Goal: Information Seeking & Learning: Understand process/instructions

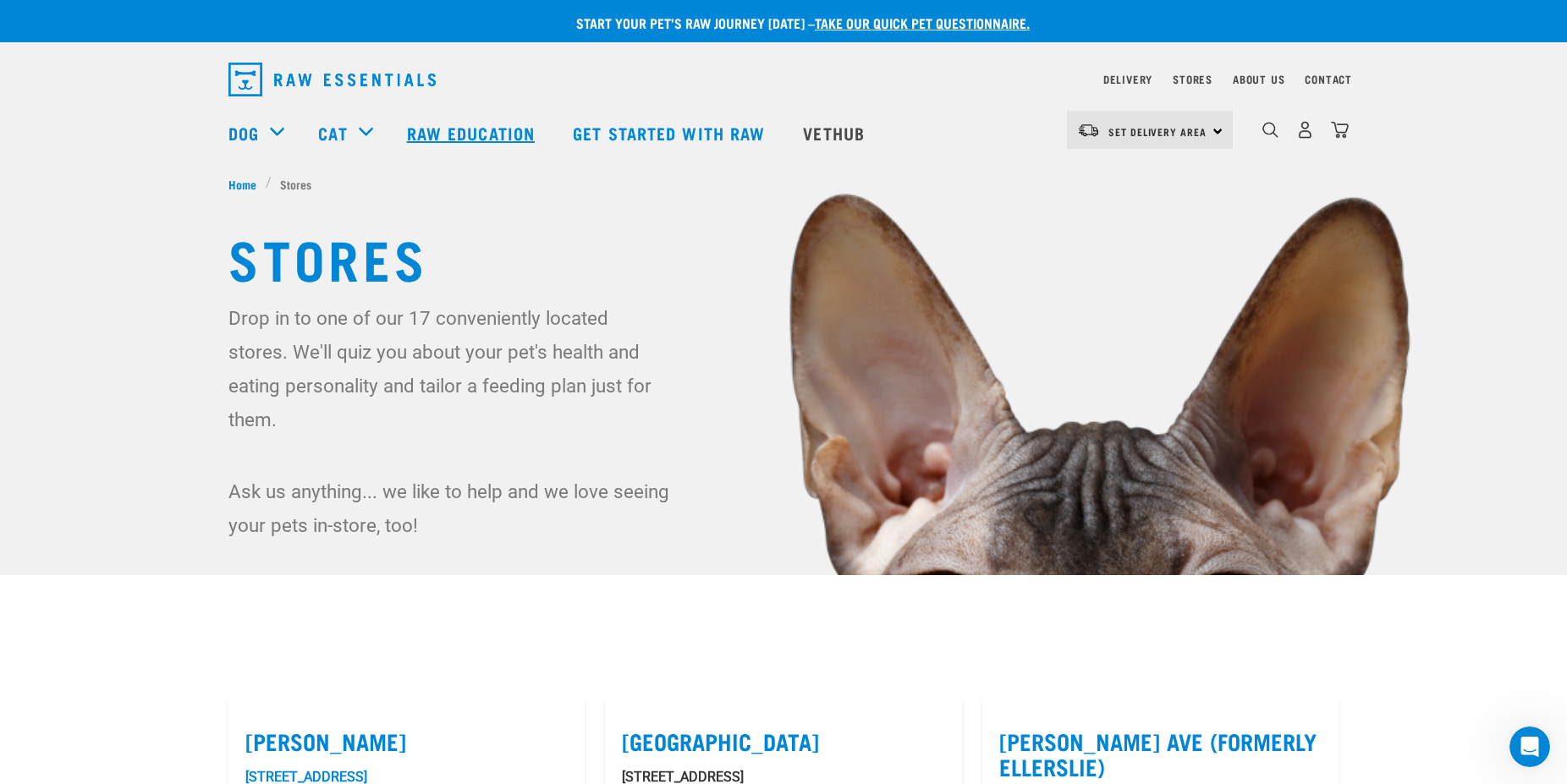
click at [517, 138] on link "Raw Education" at bounding box center [473, 132] width 166 height 68
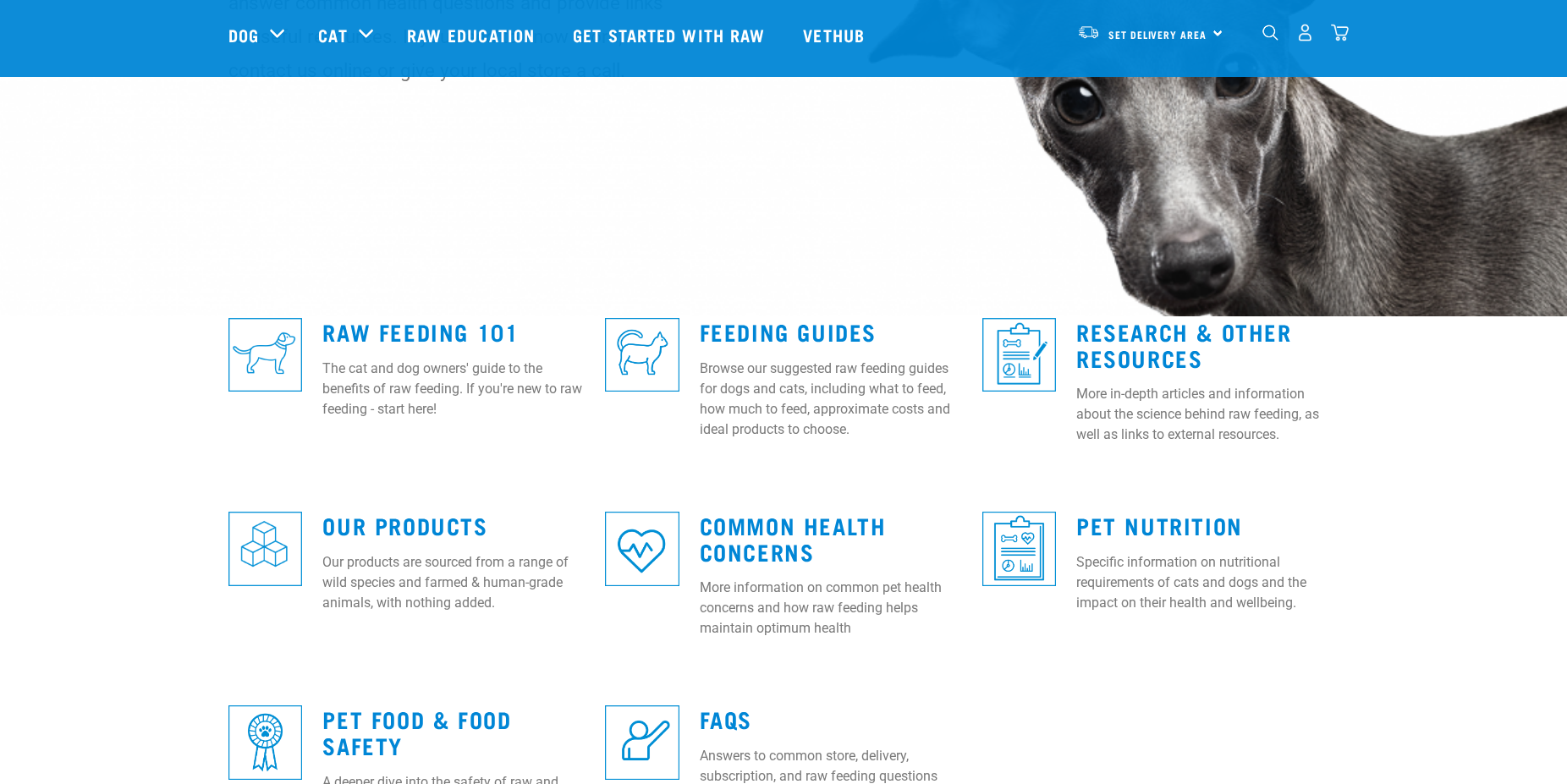
scroll to position [259, 0]
click at [821, 336] on link "Feeding Guides" at bounding box center [788, 331] width 177 height 13
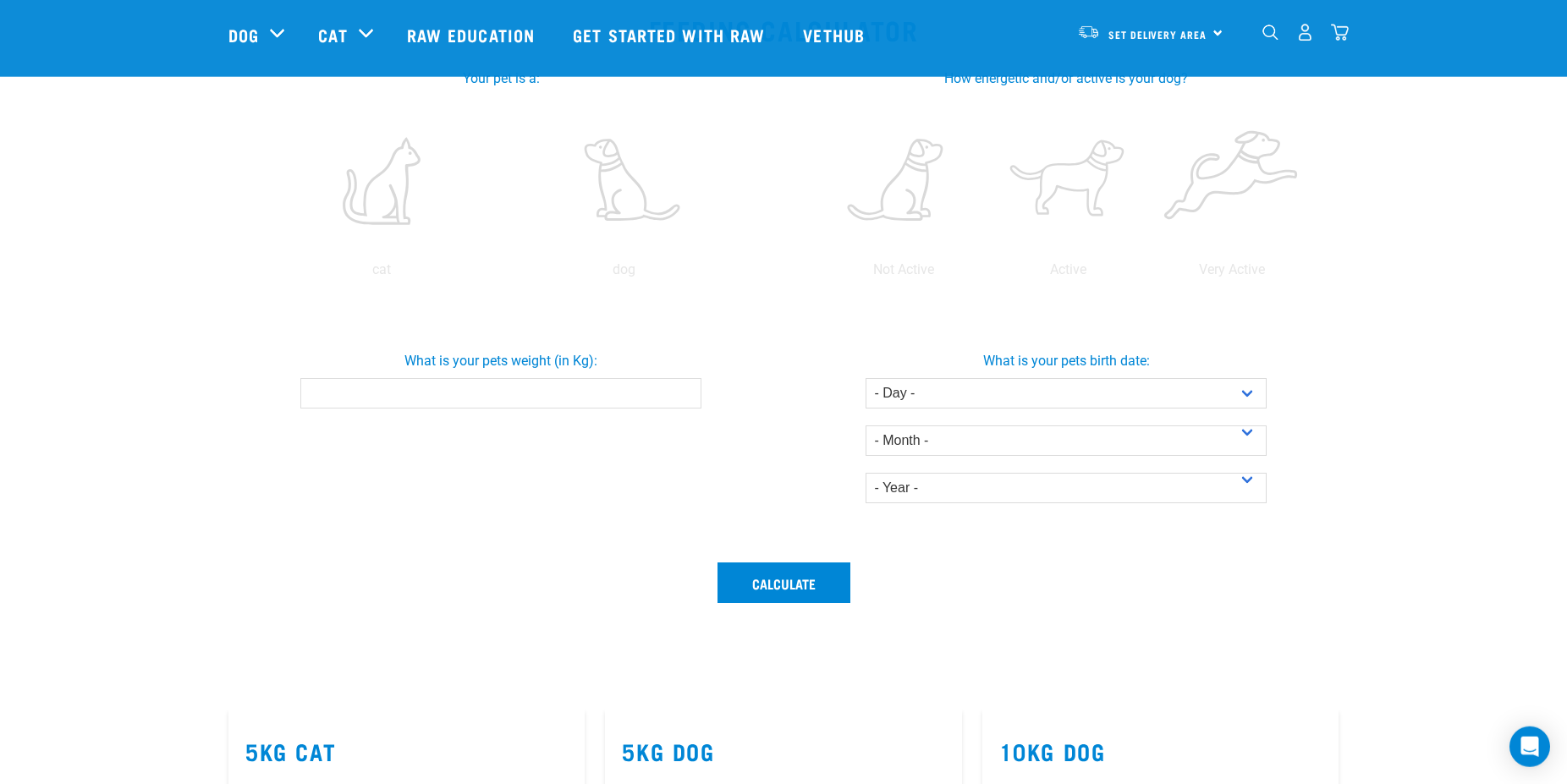
scroll to position [345, 0]
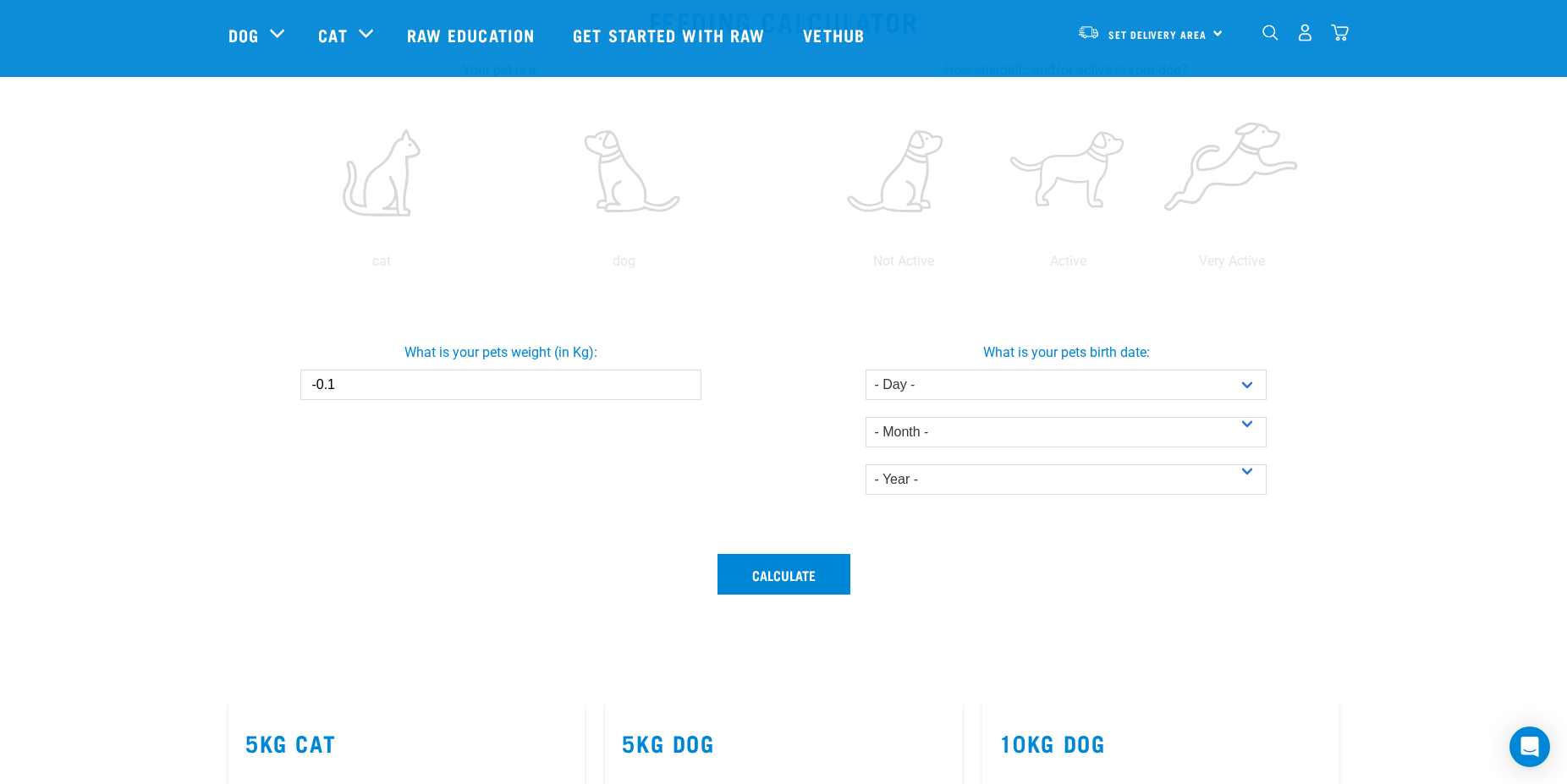
click at [686, 390] on input "-0.1" at bounding box center [500, 385] width 400 height 31
click at [686, 390] on input "-0.2" at bounding box center [500, 385] width 400 height 31
click at [686, 390] on input "-0.3" at bounding box center [500, 385] width 400 height 31
click at [686, 390] on input "-0.4" at bounding box center [500, 385] width 400 height 31
click at [685, 382] on input "-0.5" at bounding box center [500, 385] width 400 height 31
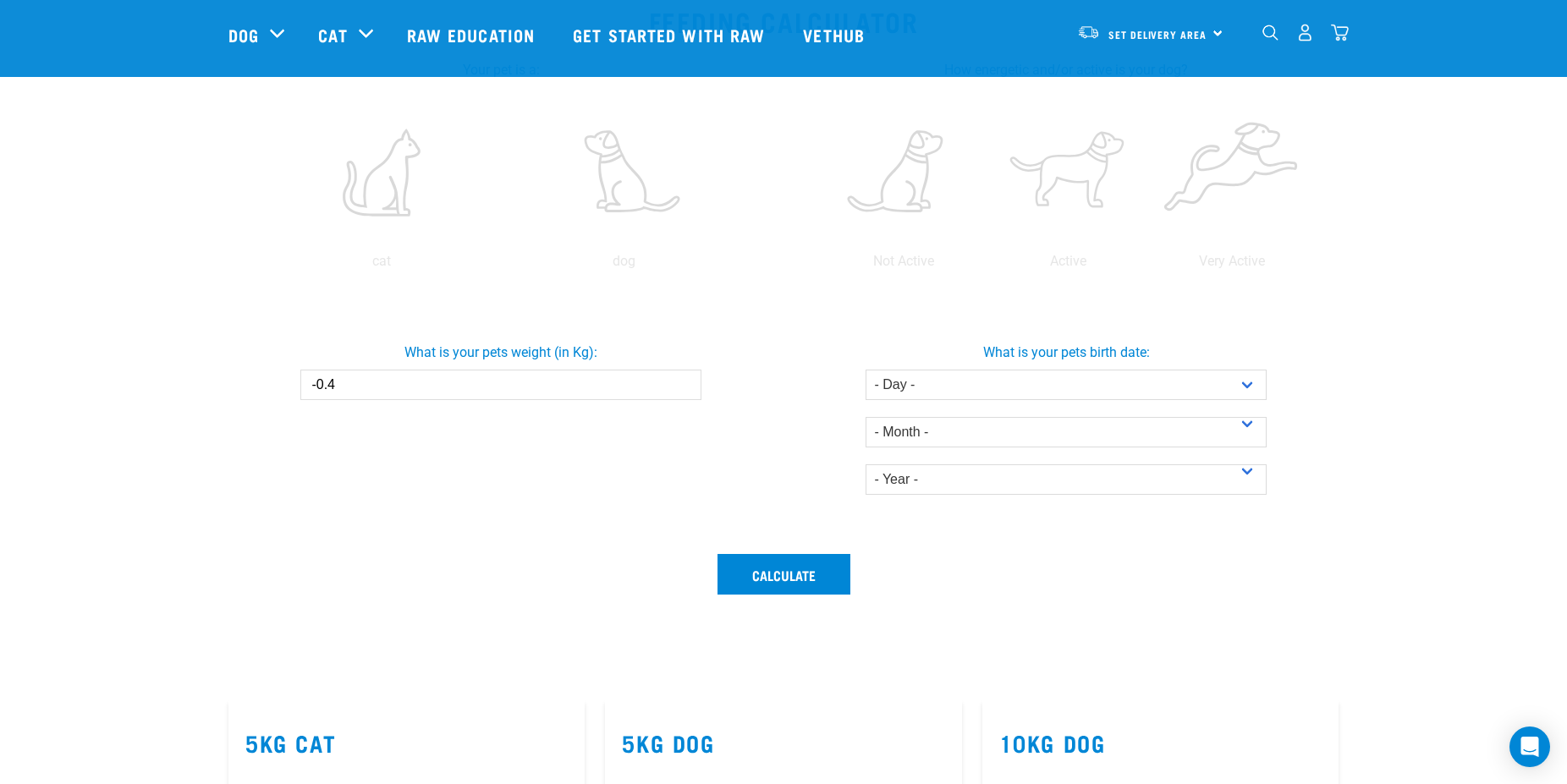
click at [685, 380] on input "-0.4" at bounding box center [500, 385] width 400 height 31
click at [685, 380] on input "-0.3" at bounding box center [500, 385] width 400 height 31
click at [685, 380] on input "-0.2" at bounding box center [500, 385] width 400 height 31
click at [685, 380] on input "-0.1" at bounding box center [500, 385] width 400 height 31
click at [685, 380] on input "0" at bounding box center [500, 385] width 400 height 31
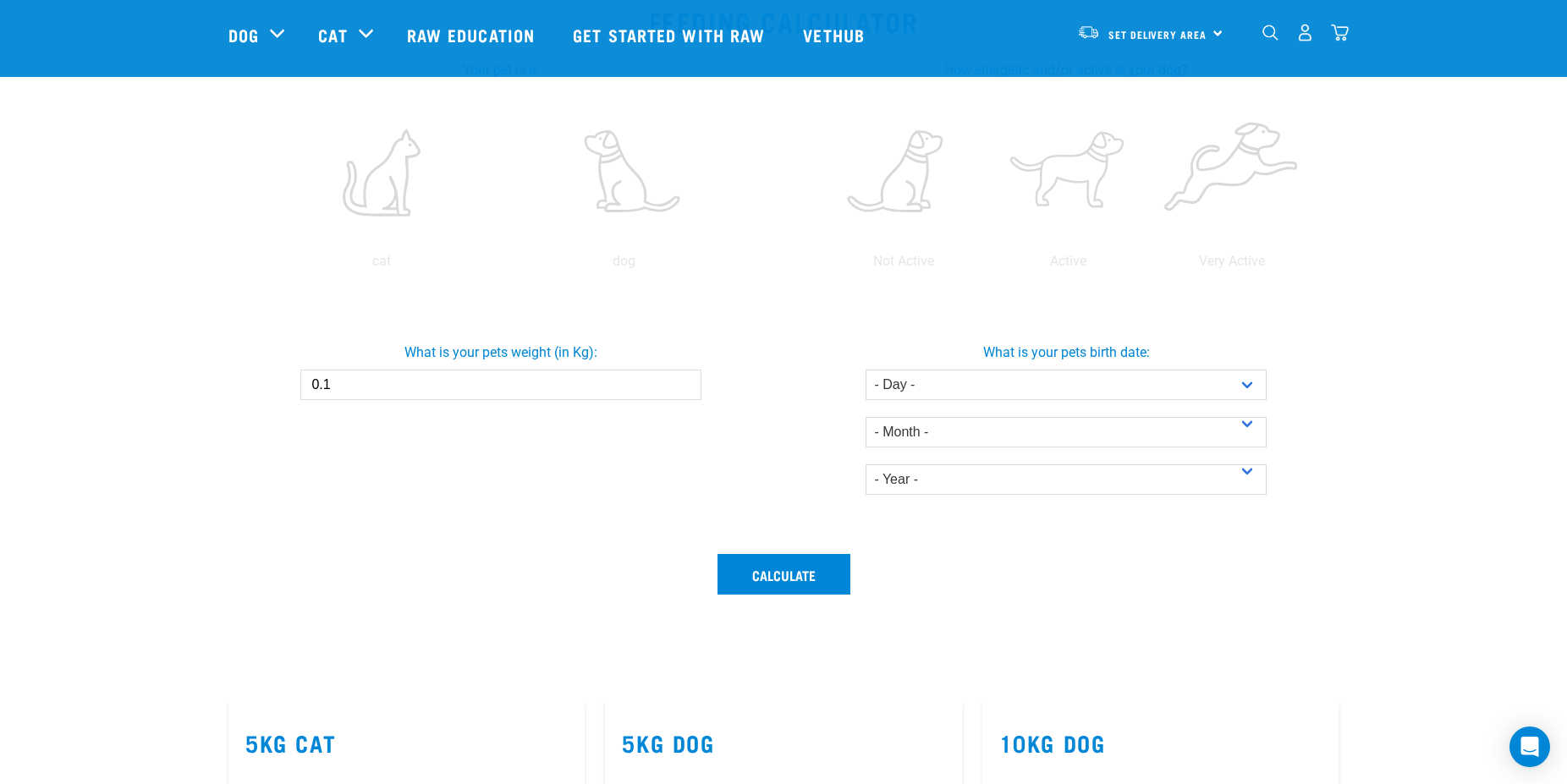
click at [685, 380] on input "0.1" at bounding box center [500, 385] width 400 height 31
click at [685, 380] on input "0.2" at bounding box center [500, 385] width 400 height 31
click at [682, 383] on input "0.3" at bounding box center [500, 385] width 400 height 31
click at [682, 383] on input "0.4" at bounding box center [500, 385] width 400 height 31
click at [682, 383] on input "0.5" at bounding box center [500, 385] width 400 height 31
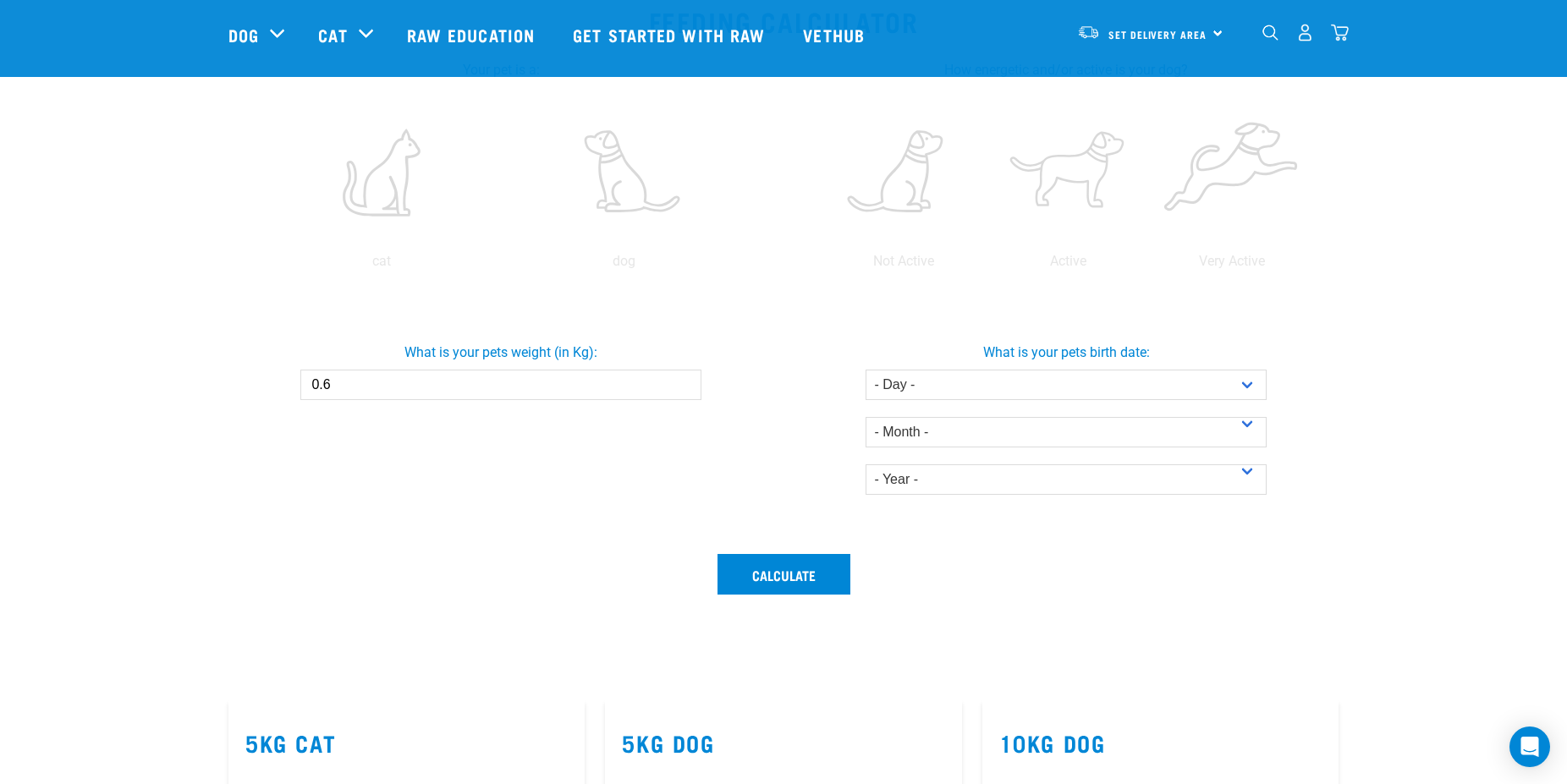
click at [682, 383] on input "0.6" at bounding box center [500, 385] width 400 height 31
click at [682, 383] on input "0.7" at bounding box center [500, 385] width 400 height 31
click at [682, 383] on input "0.8" at bounding box center [500, 385] width 400 height 31
click at [682, 383] on input "0.9" at bounding box center [500, 385] width 400 height 31
click at [682, 383] on input "1" at bounding box center [500, 385] width 400 height 31
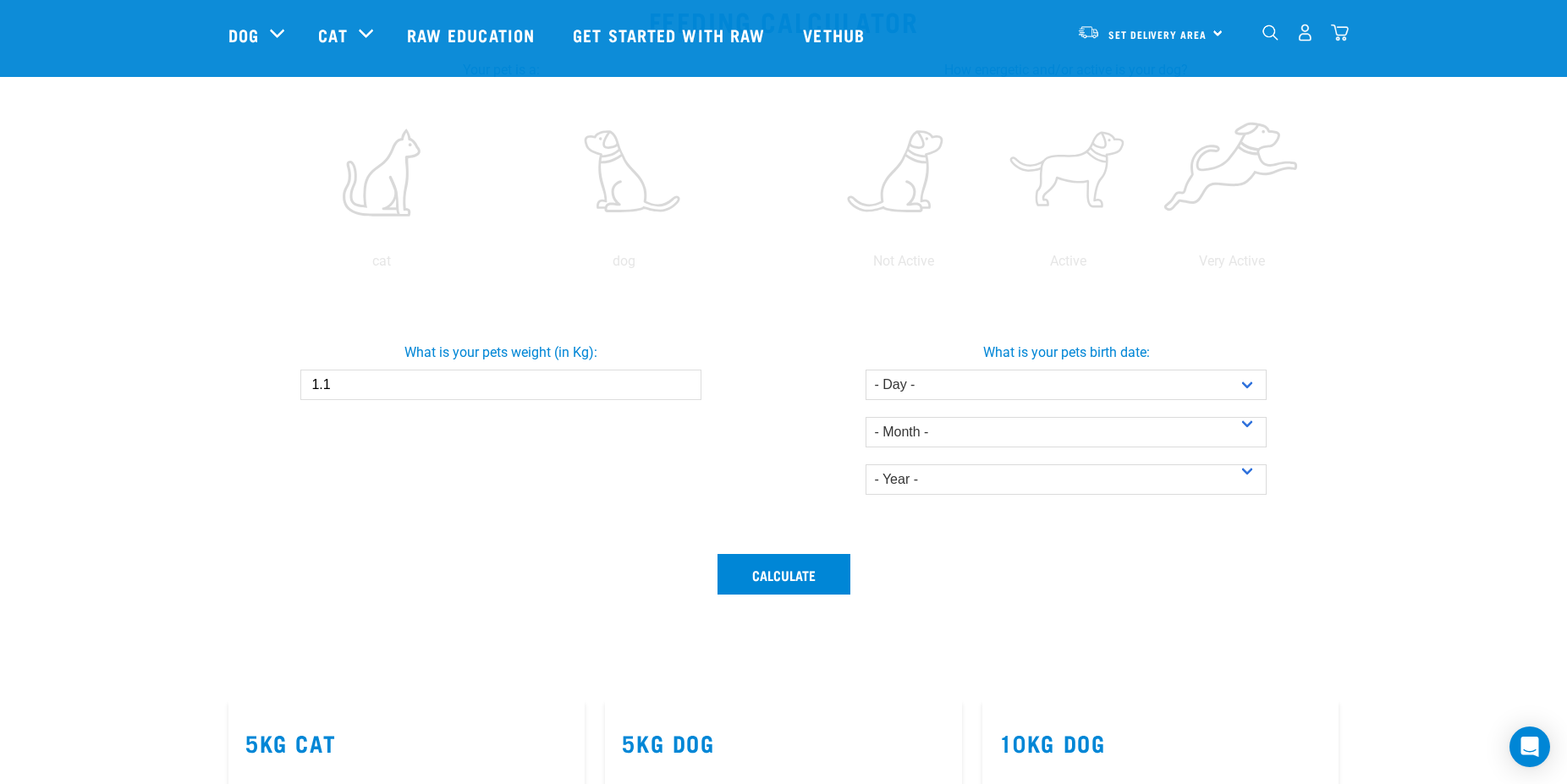
click at [682, 383] on input "1.1" at bounding box center [500, 385] width 400 height 31
click at [682, 383] on input "1.2" at bounding box center [500, 385] width 400 height 31
click at [682, 383] on input "1.3" at bounding box center [500, 385] width 400 height 31
click at [682, 383] on input "1.4" at bounding box center [500, 385] width 400 height 31
click at [682, 383] on input "1.5" at bounding box center [500, 385] width 400 height 31
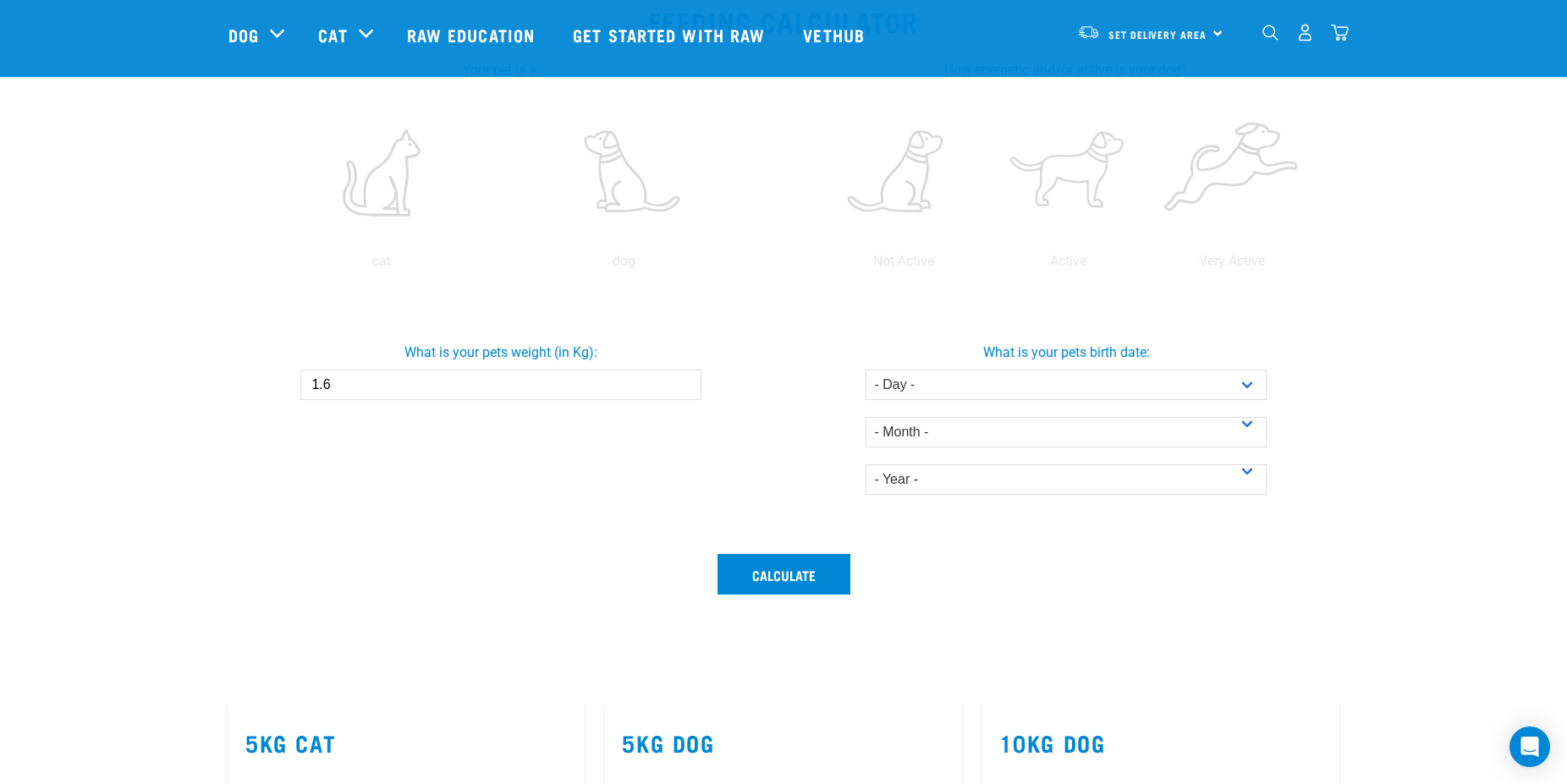
click at [682, 383] on input "1.6" at bounding box center [500, 385] width 400 height 31
click at [682, 383] on input "1.7" at bounding box center [500, 385] width 400 height 31
click at [682, 383] on input "1.8" at bounding box center [500, 385] width 400 height 31
click at [682, 383] on input "1.9" at bounding box center [500, 385] width 400 height 31
click at [682, 383] on input "2" at bounding box center [500, 385] width 400 height 31
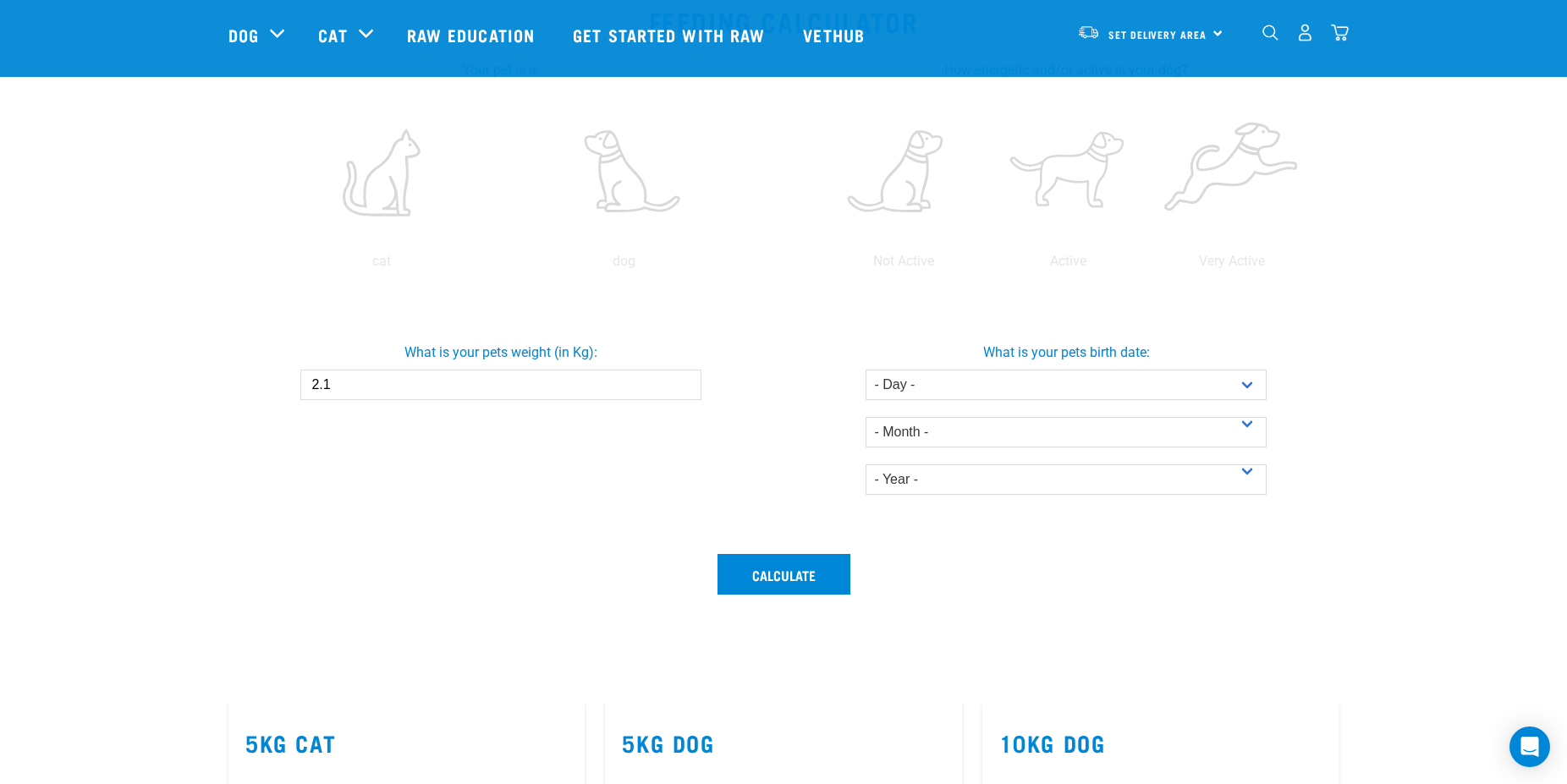
click at [682, 383] on input "2.1" at bounding box center [500, 385] width 400 height 31
click at [682, 383] on input "2.2" at bounding box center [500, 385] width 400 height 31
click at [682, 383] on input "2.3" at bounding box center [500, 385] width 400 height 31
click at [682, 383] on input "2.4" at bounding box center [500, 385] width 400 height 31
click at [682, 383] on input "2.5" at bounding box center [500, 385] width 400 height 31
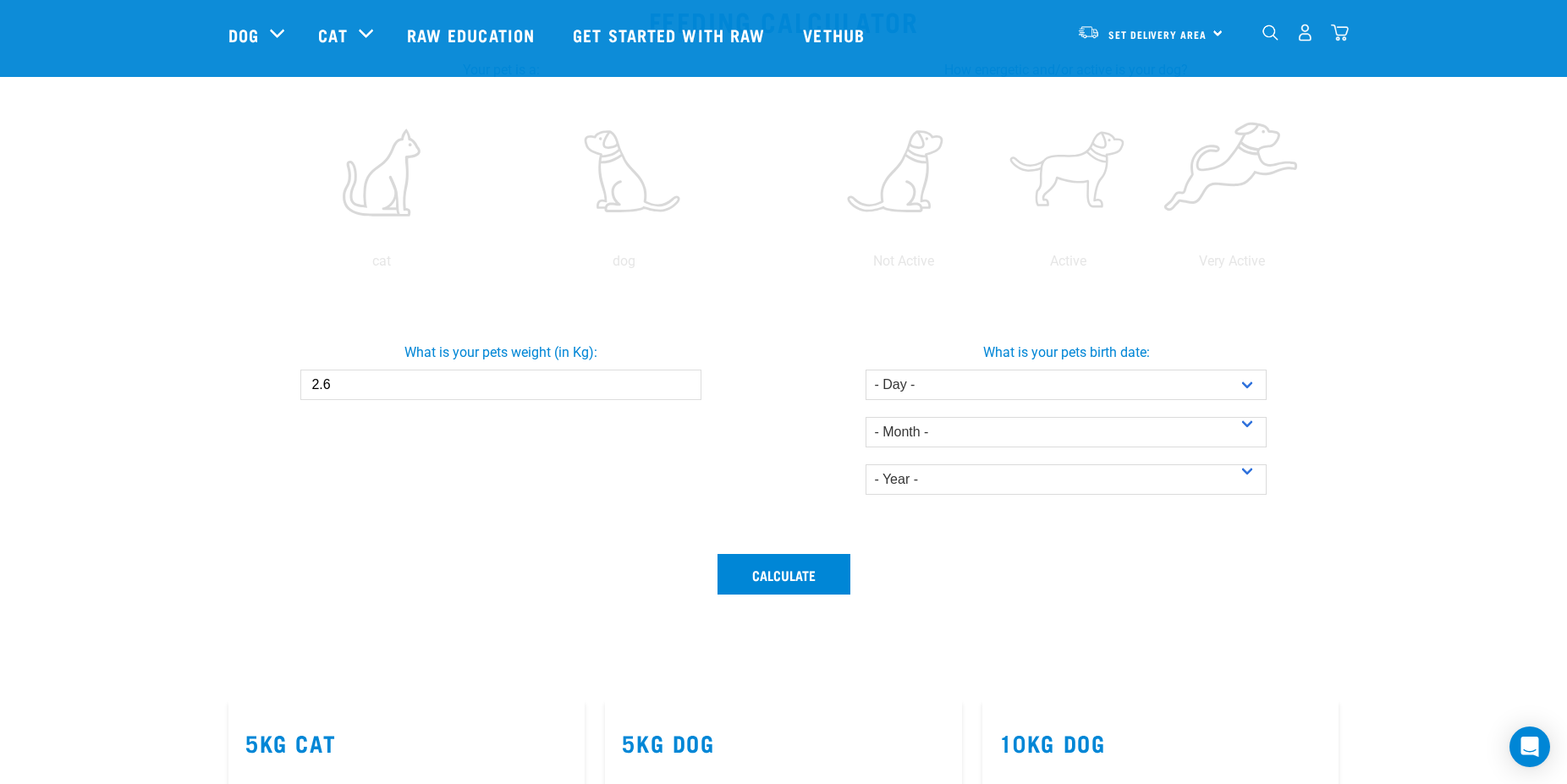
click at [682, 383] on input "2.6" at bounding box center [500, 385] width 400 height 31
click at [682, 383] on input "2.7" at bounding box center [500, 385] width 400 height 31
click at [682, 383] on input "2.8" at bounding box center [500, 385] width 400 height 31
click at [682, 383] on input "2.9" at bounding box center [500, 385] width 400 height 31
click at [682, 383] on input "3" at bounding box center [500, 385] width 400 height 31
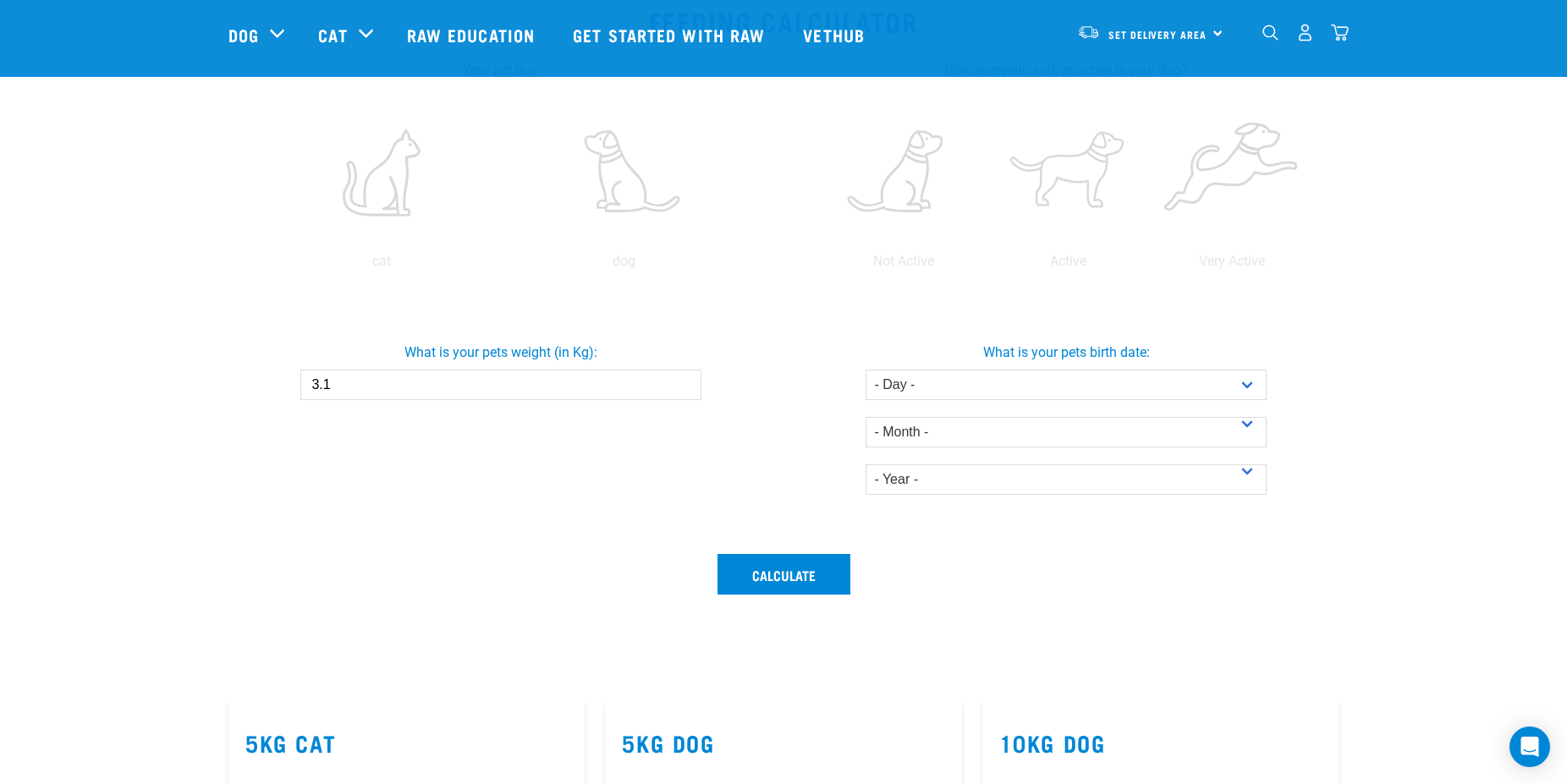
click at [682, 383] on input "3.1" at bounding box center [500, 385] width 400 height 31
click at [682, 383] on input "3.2" at bounding box center [500, 385] width 400 height 31
click at [682, 383] on input "3.3" at bounding box center [500, 385] width 400 height 31
click at [682, 383] on input "3.4" at bounding box center [500, 385] width 400 height 31
click at [682, 383] on input "3.5" at bounding box center [500, 385] width 400 height 31
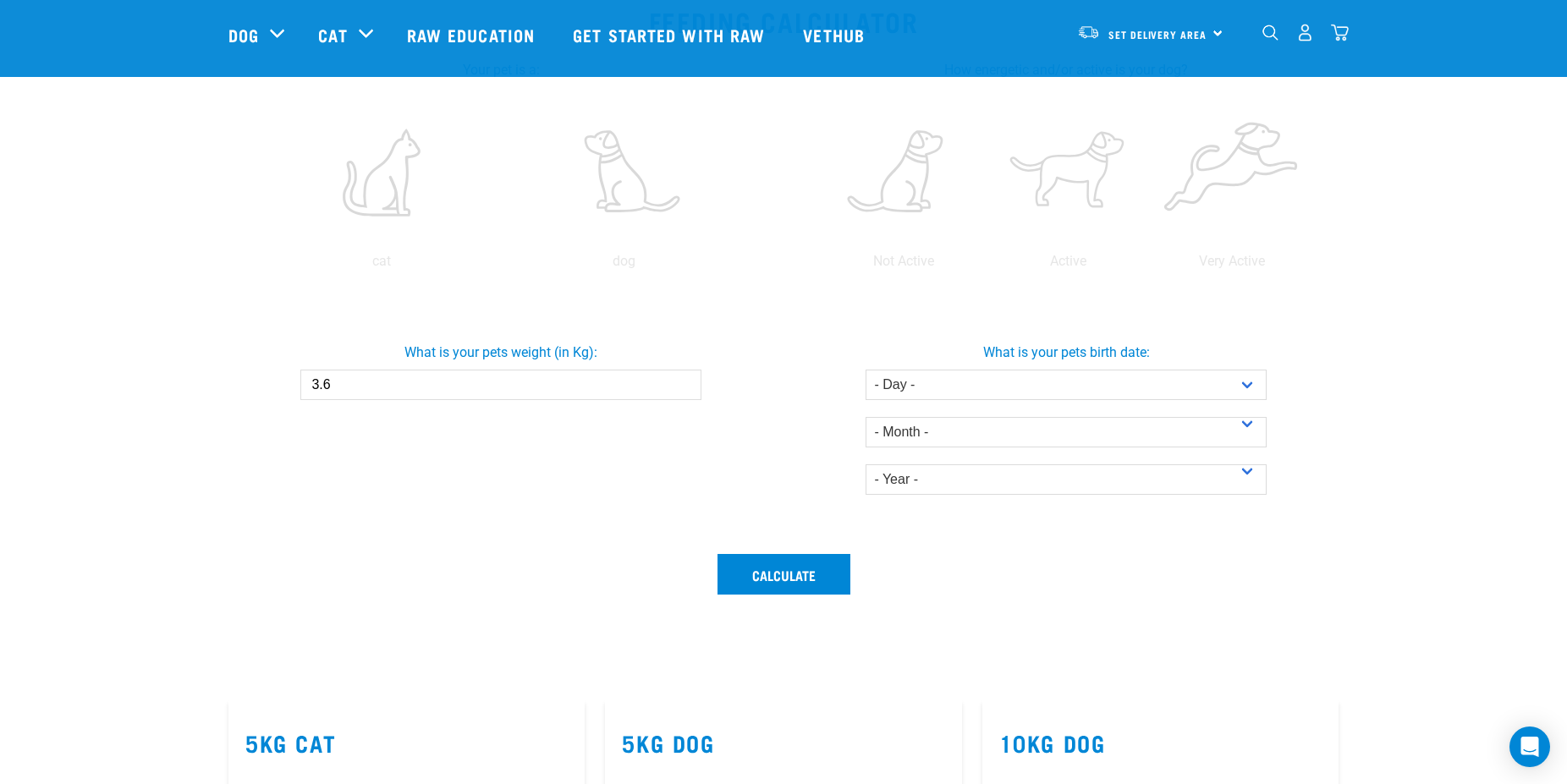
click at [682, 383] on input "3.6" at bounding box center [500, 385] width 400 height 31
click at [682, 383] on input "3.7" at bounding box center [500, 385] width 400 height 31
click at [682, 383] on input "3.8" at bounding box center [500, 385] width 400 height 31
click at [682, 383] on input "3.9" at bounding box center [500, 385] width 400 height 31
click at [682, 383] on input "4" at bounding box center [500, 385] width 400 height 31
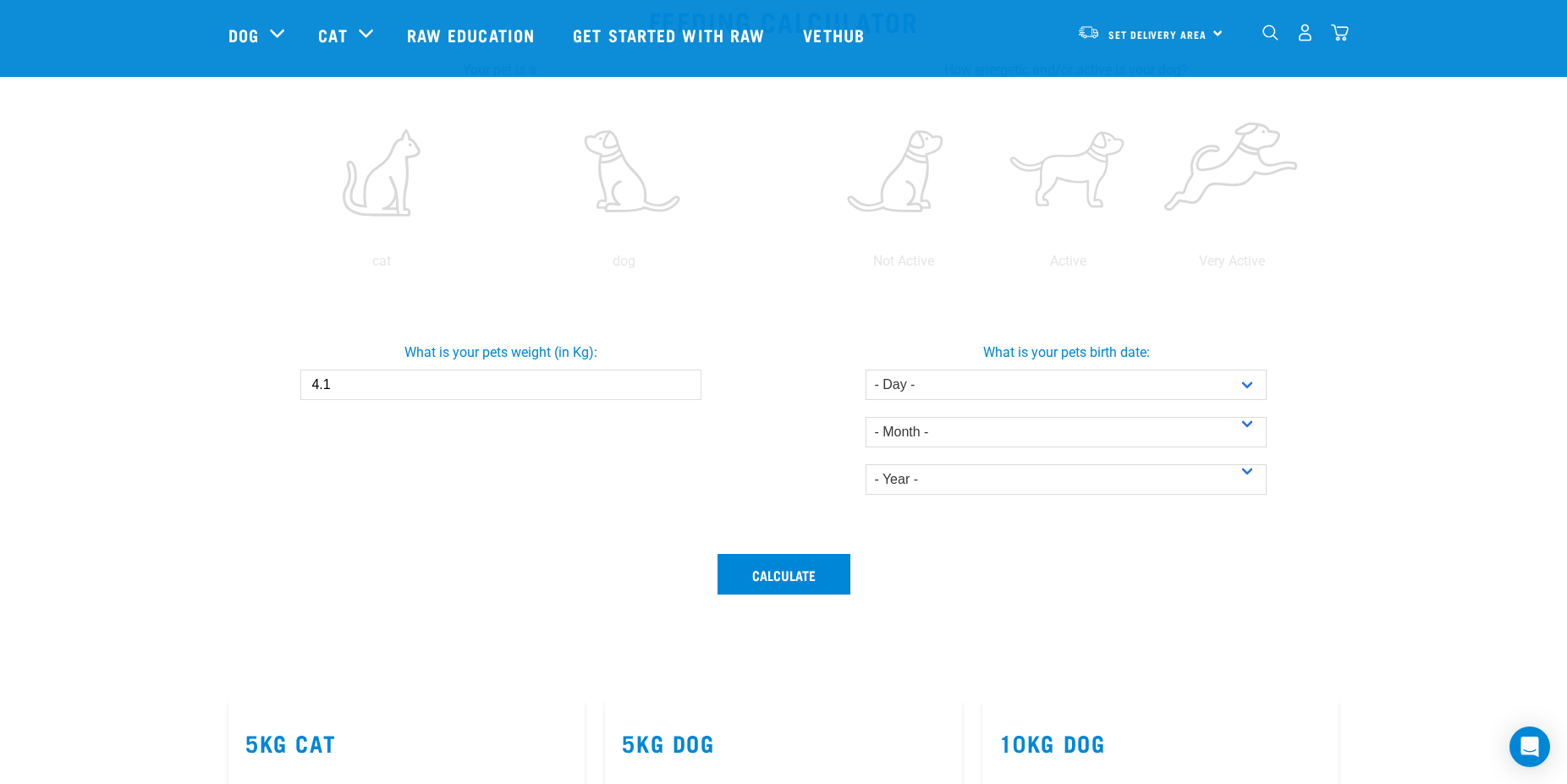
click at [682, 383] on input "4.1" at bounding box center [500, 385] width 400 height 31
click at [682, 383] on input "4.2" at bounding box center [500, 385] width 400 height 31
click at [682, 383] on input "4.3" at bounding box center [500, 385] width 400 height 31
click at [682, 383] on input "4.4" at bounding box center [500, 385] width 400 height 31
click at [682, 383] on input "4.5" at bounding box center [500, 385] width 400 height 31
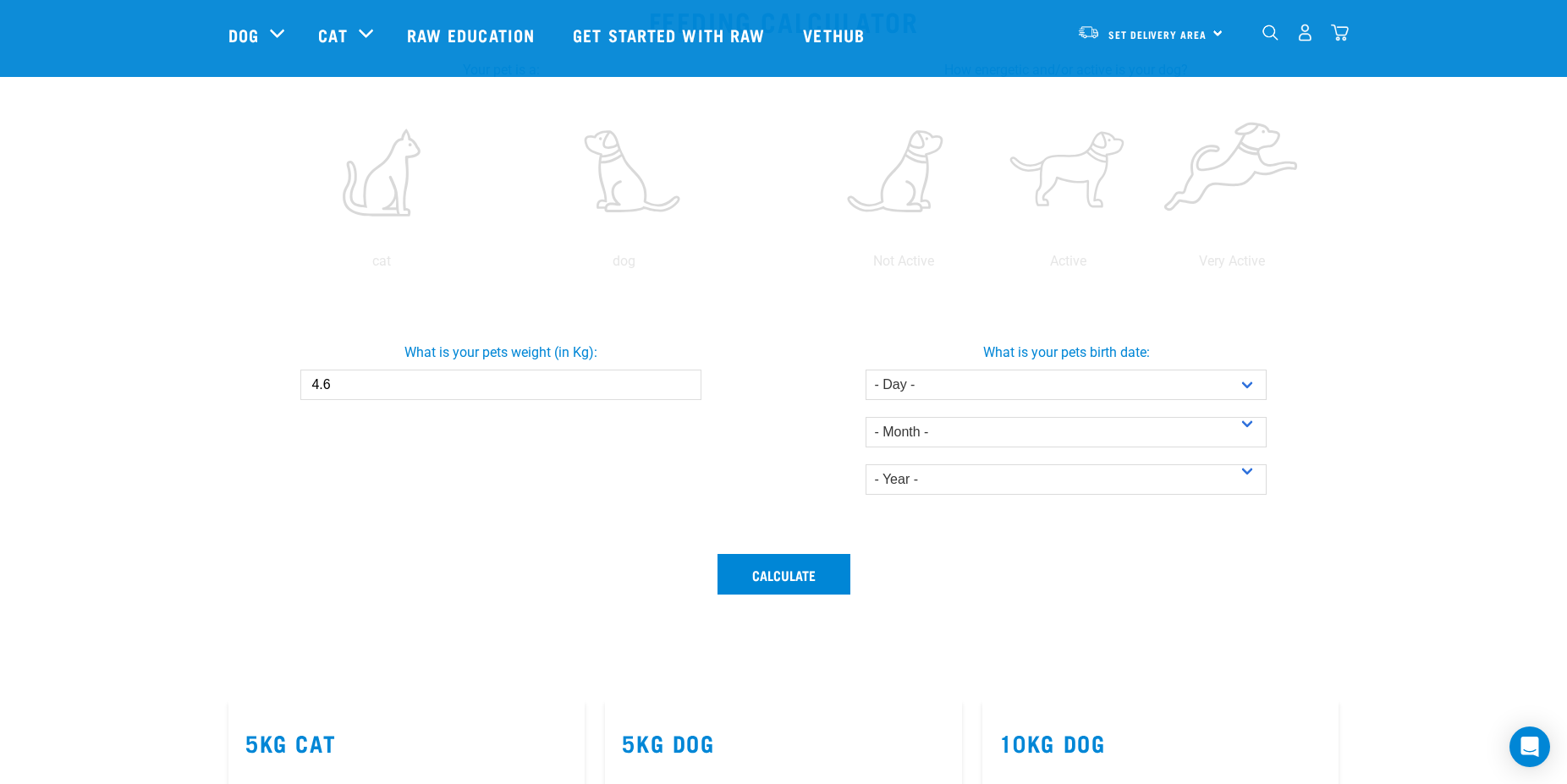
click at [682, 383] on input "4.6" at bounding box center [500, 385] width 400 height 31
click at [682, 383] on input "4.7" at bounding box center [500, 385] width 400 height 31
type input "4.8"
click at [682, 383] on input "4.8" at bounding box center [500, 385] width 400 height 31
click at [866, 369] on select "- Day - 1 2 3 4 5 6 7 8 9 10 11 12 13 14 15 16 17 18 19 20 21 22 23 24 25 26 27" at bounding box center [1066, 385] width 400 height 31
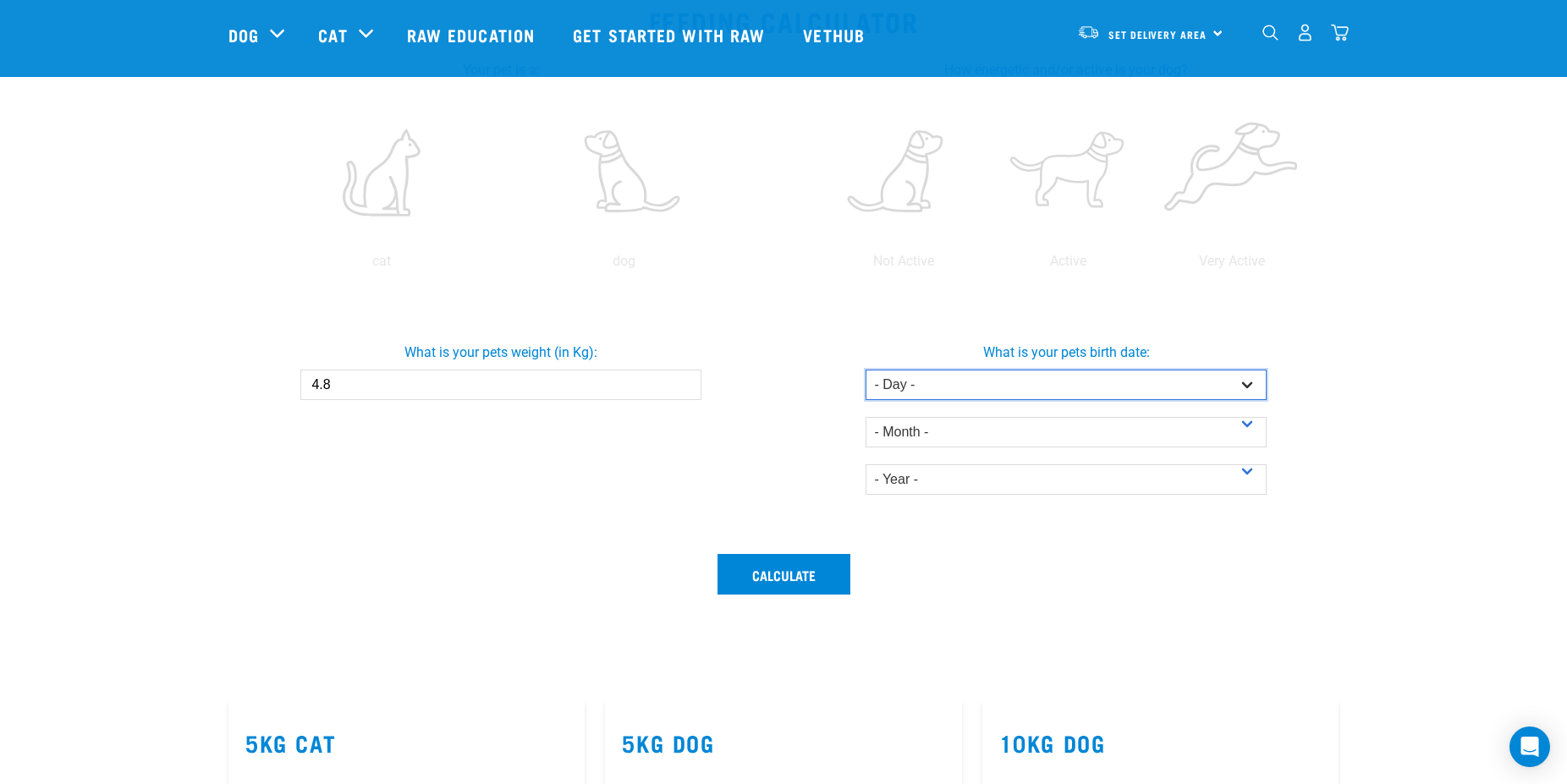
select select "10"
click option "10" at bounding box center [0, 0] width 0 height 0
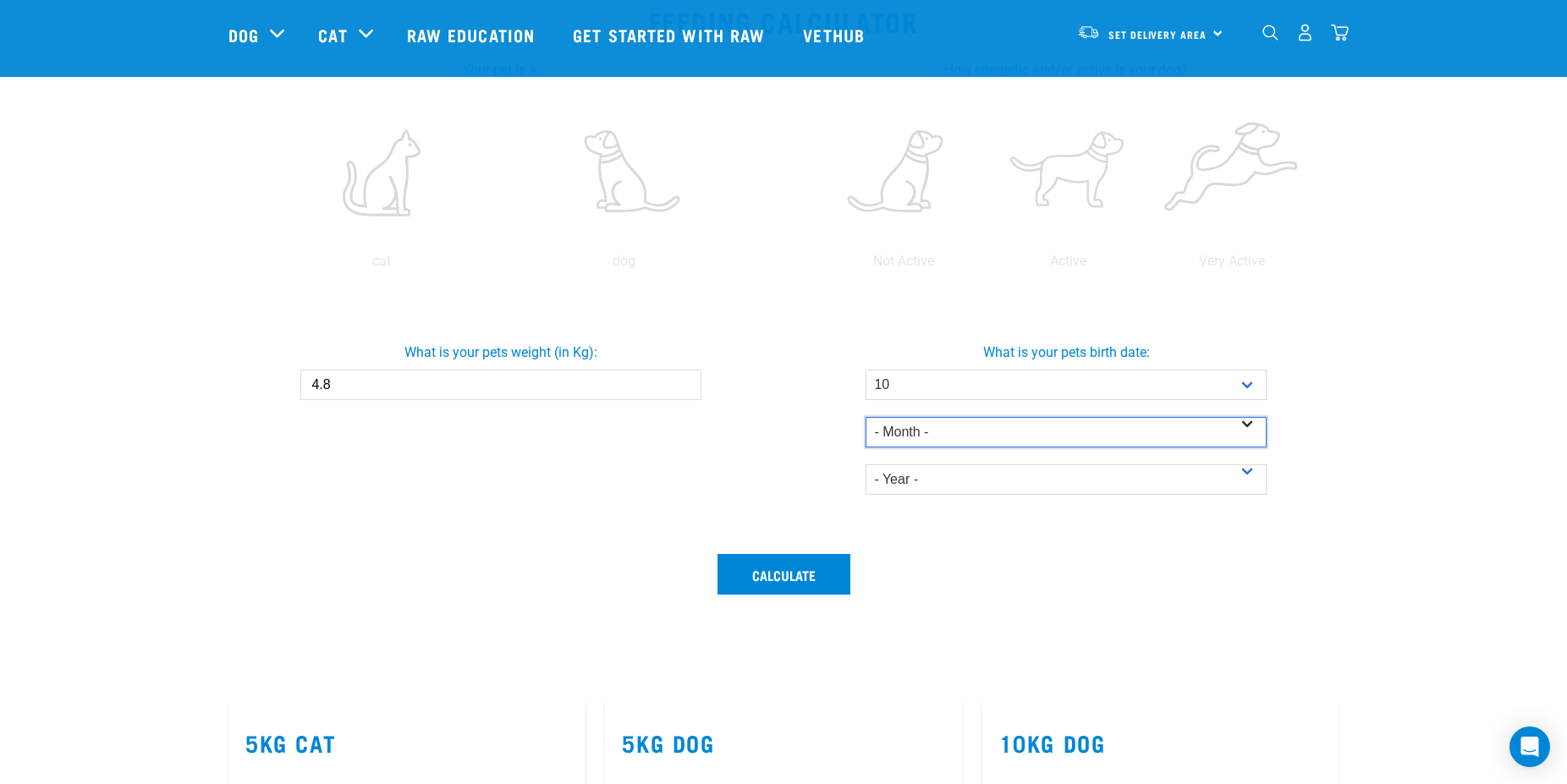
click at [866, 417] on select "- Month - January February March April May June July August September October N…" at bounding box center [1066, 433] width 400 height 31
select select "January"
click option "January" at bounding box center [0, 0] width 0 height 0
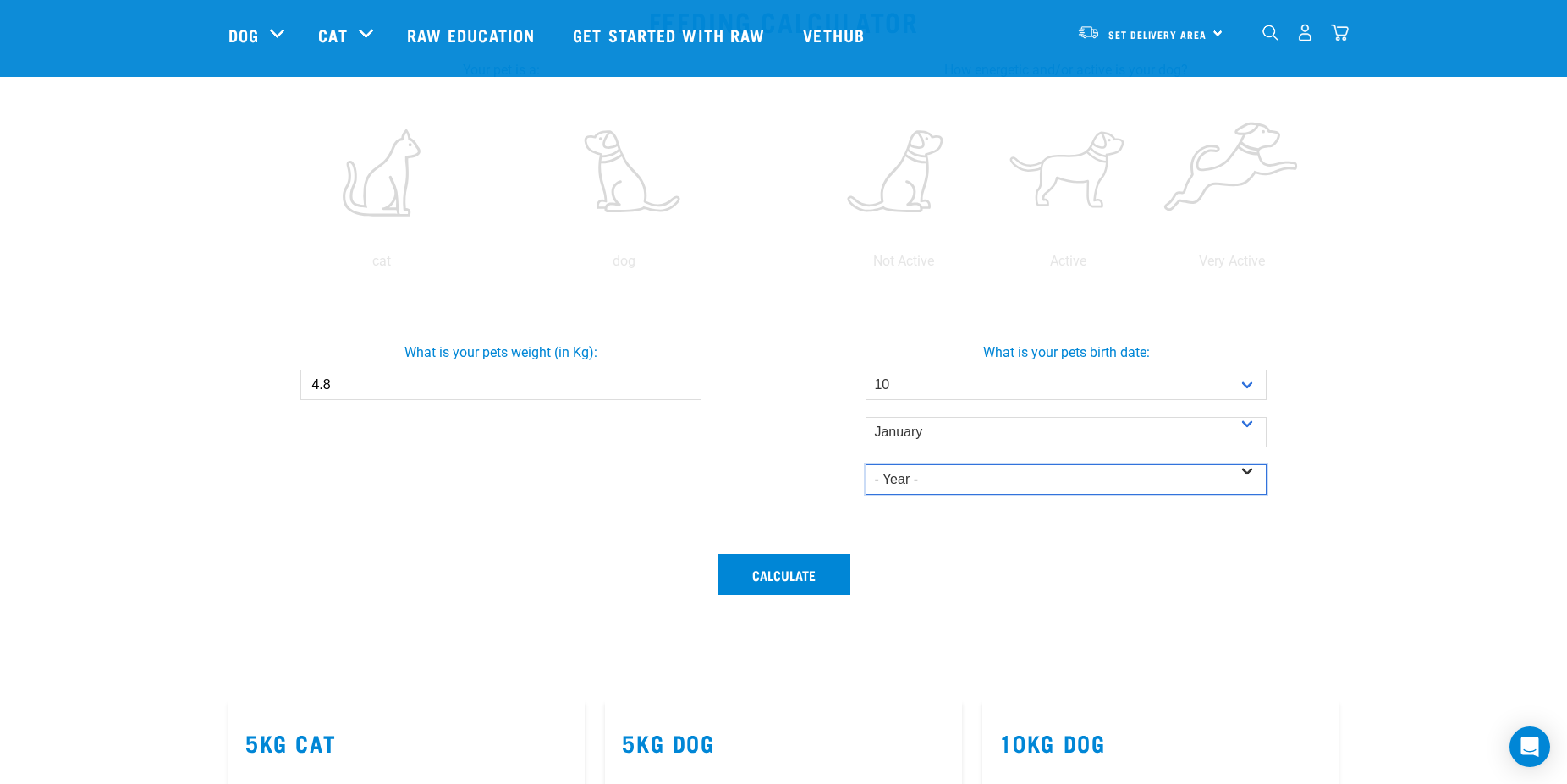
click at [866, 465] on select "- Year - 2025 2024 2023 2022 2021 2020 2019 2018 2017 2016 2015 2014" at bounding box center [1066, 480] width 400 height 31
select select "2007"
click option "2007" at bounding box center [0, 0] width 0 height 0
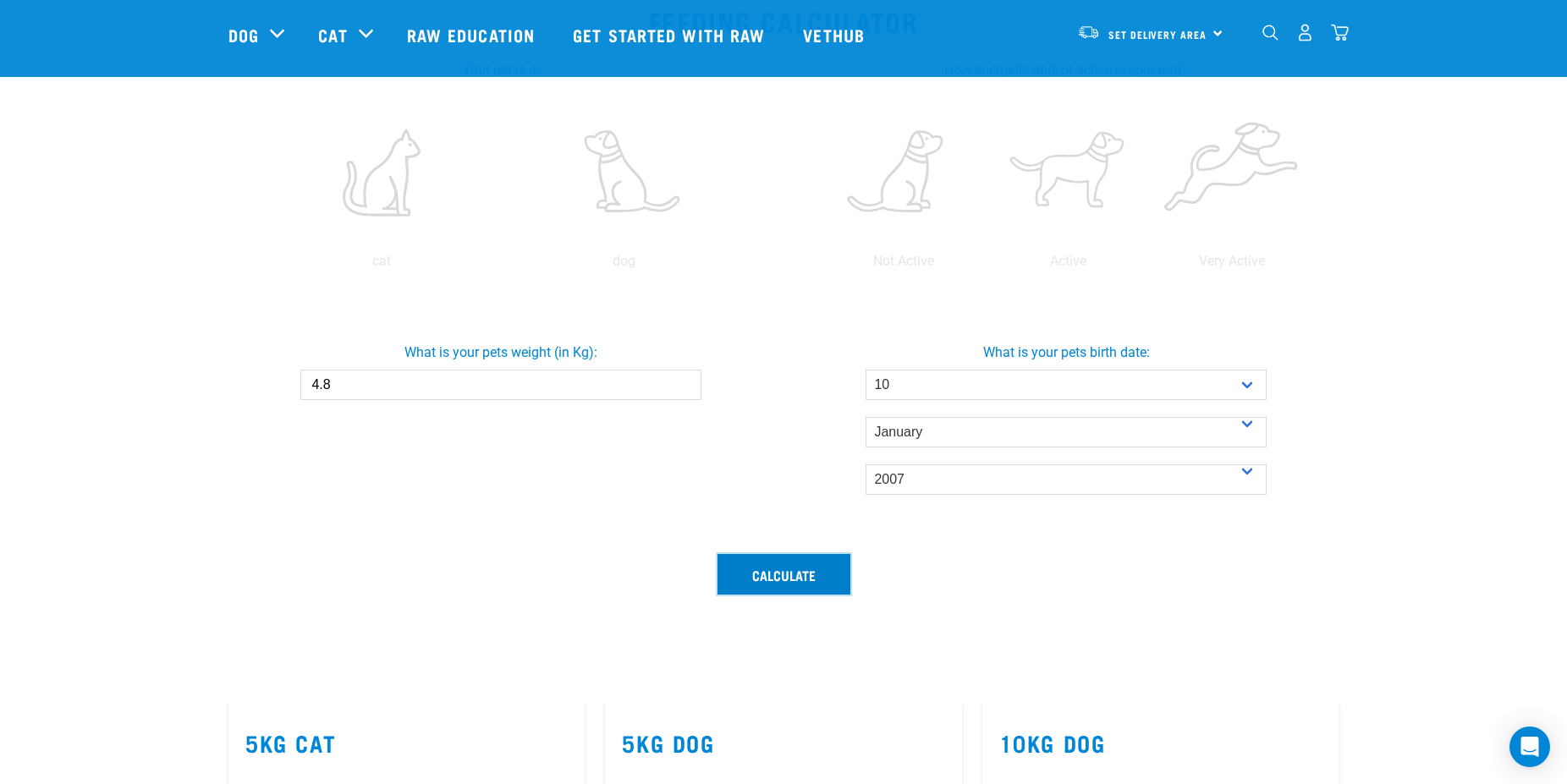
click at [785, 572] on button "Calculate" at bounding box center [784, 574] width 133 height 41
click at [801, 573] on button "Calculate" at bounding box center [784, 574] width 133 height 41
click at [408, 170] on label at bounding box center [381, 172] width 236 height 143
click at [260, 266] on input "radio" at bounding box center [260, 266] width 0 height 0
click at [787, 576] on button "Calculate" at bounding box center [784, 574] width 133 height 41
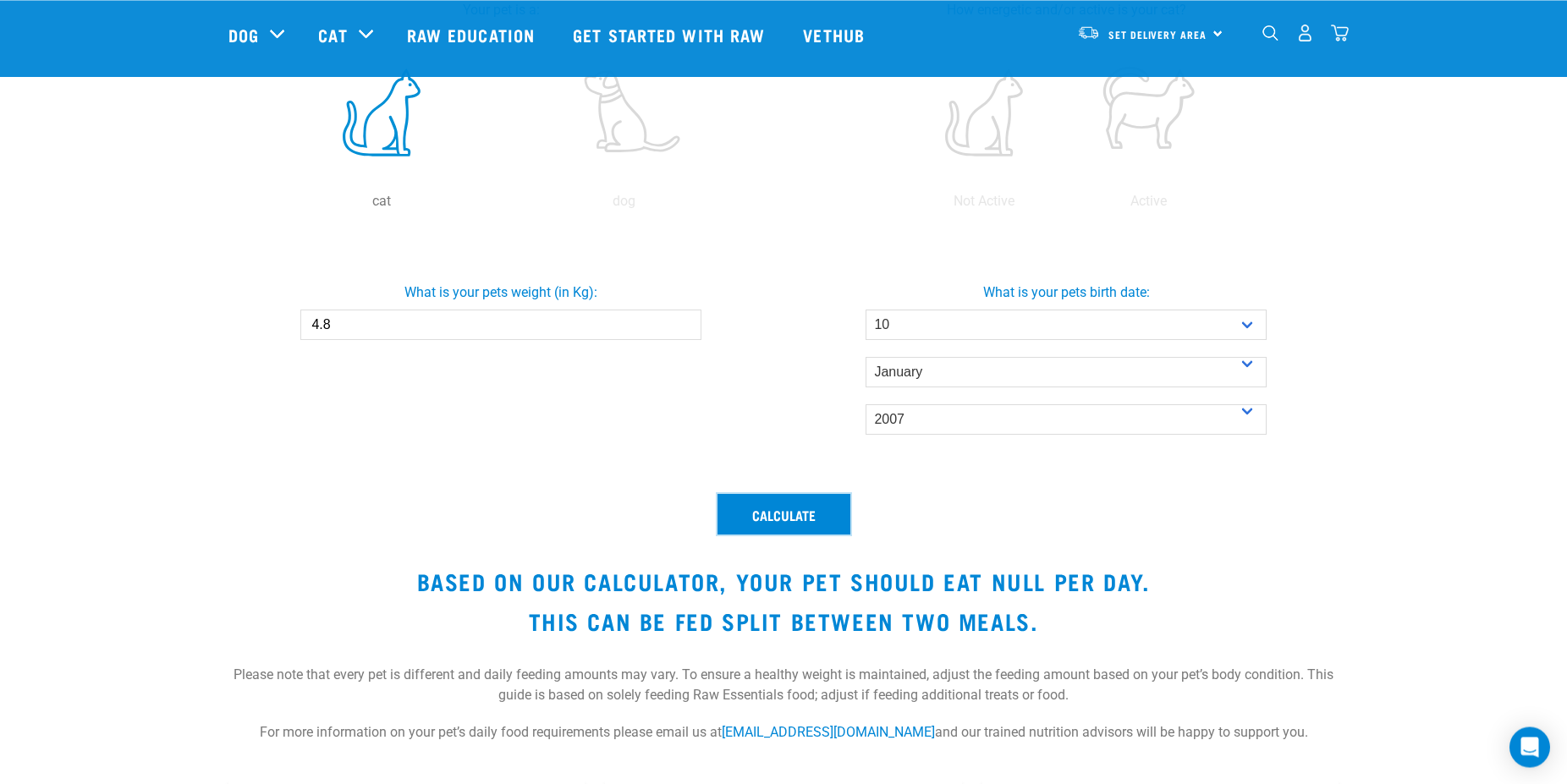
scroll to position [431, 0]
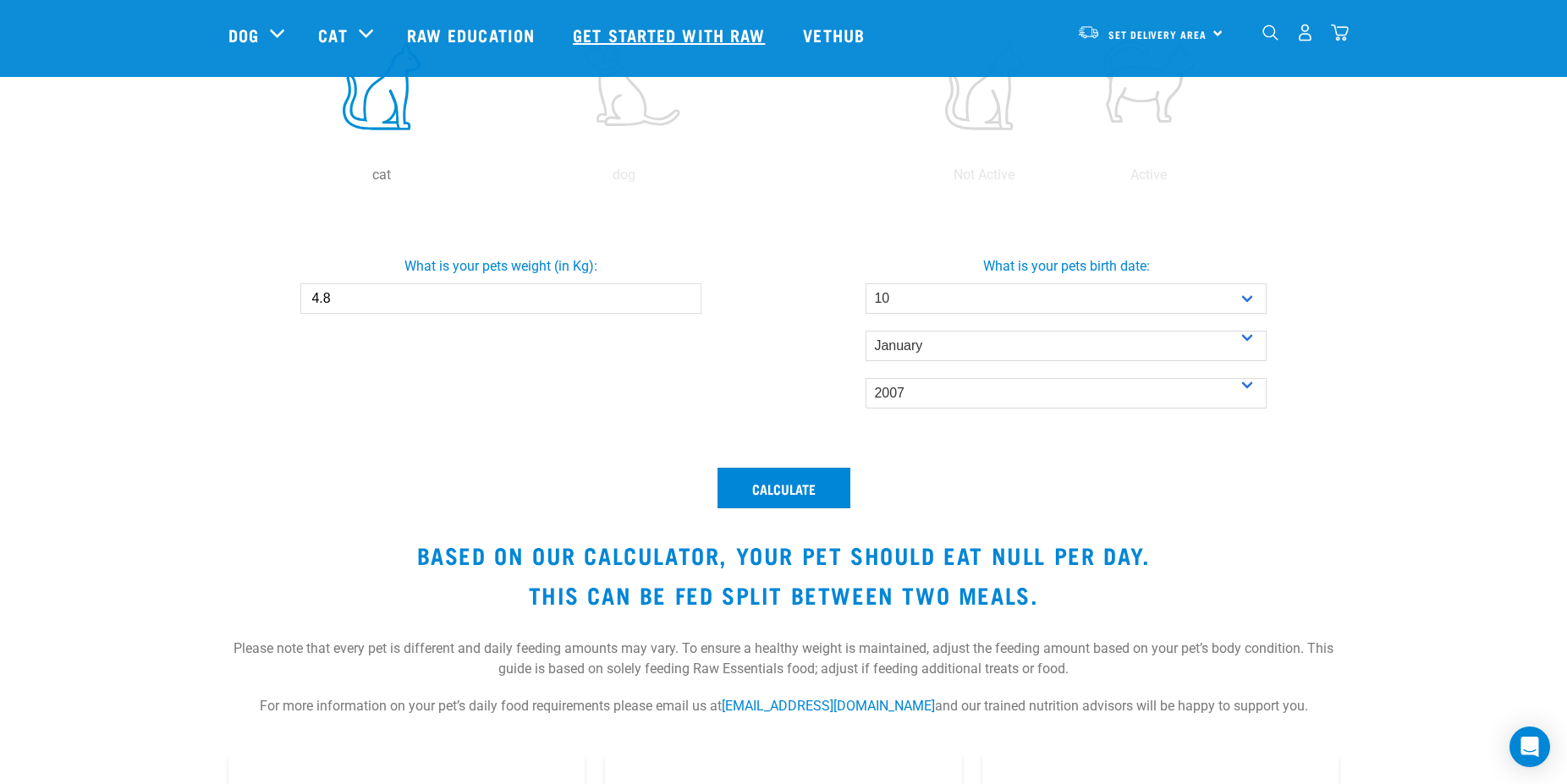
click at [594, 40] on link "Get started with Raw" at bounding box center [671, 34] width 231 height 68
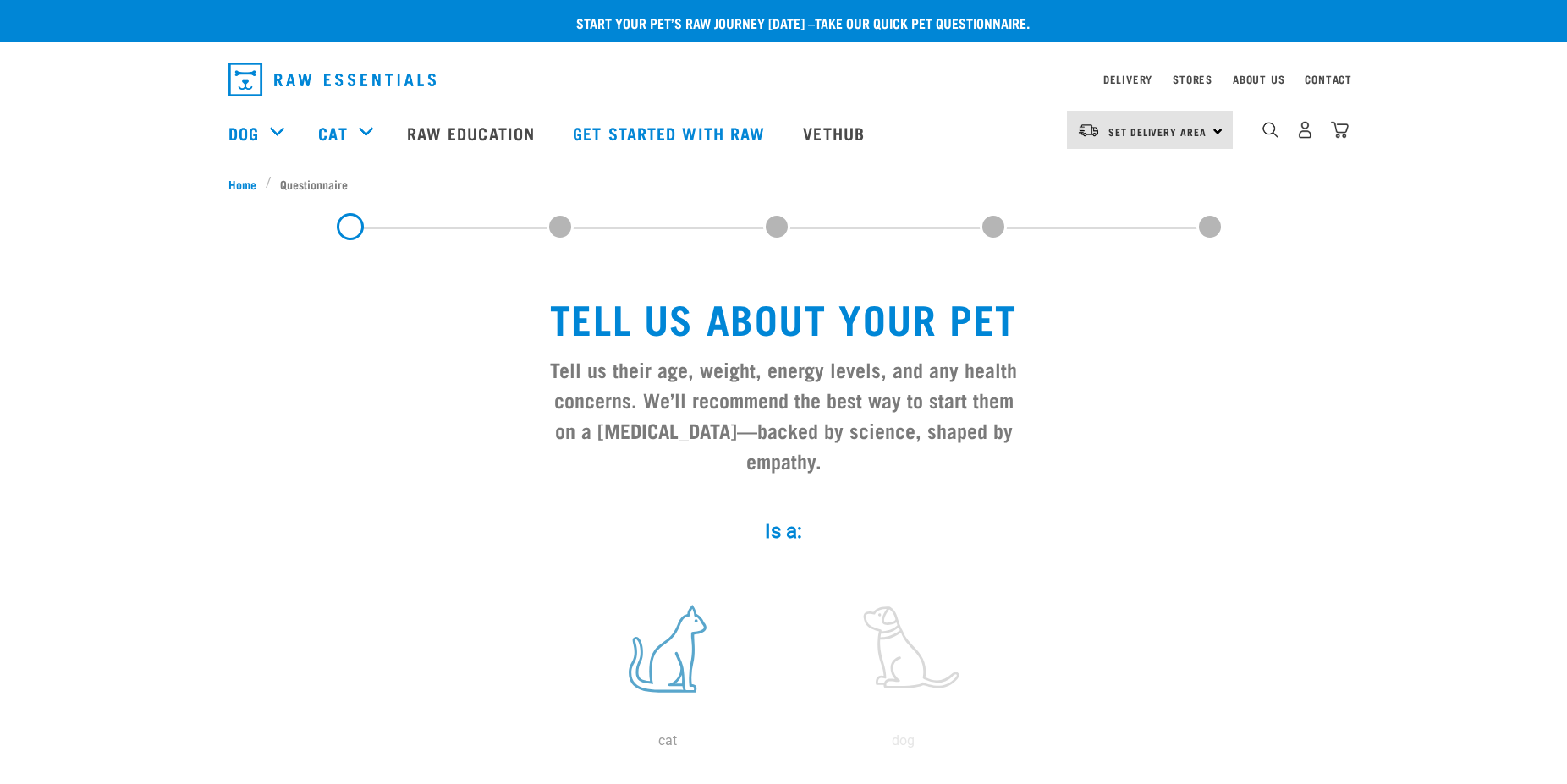
click at [692, 650] on label at bounding box center [668, 649] width 229 height 143
click at [550, 745] on input "radio" at bounding box center [550, 745] width 0 height 0
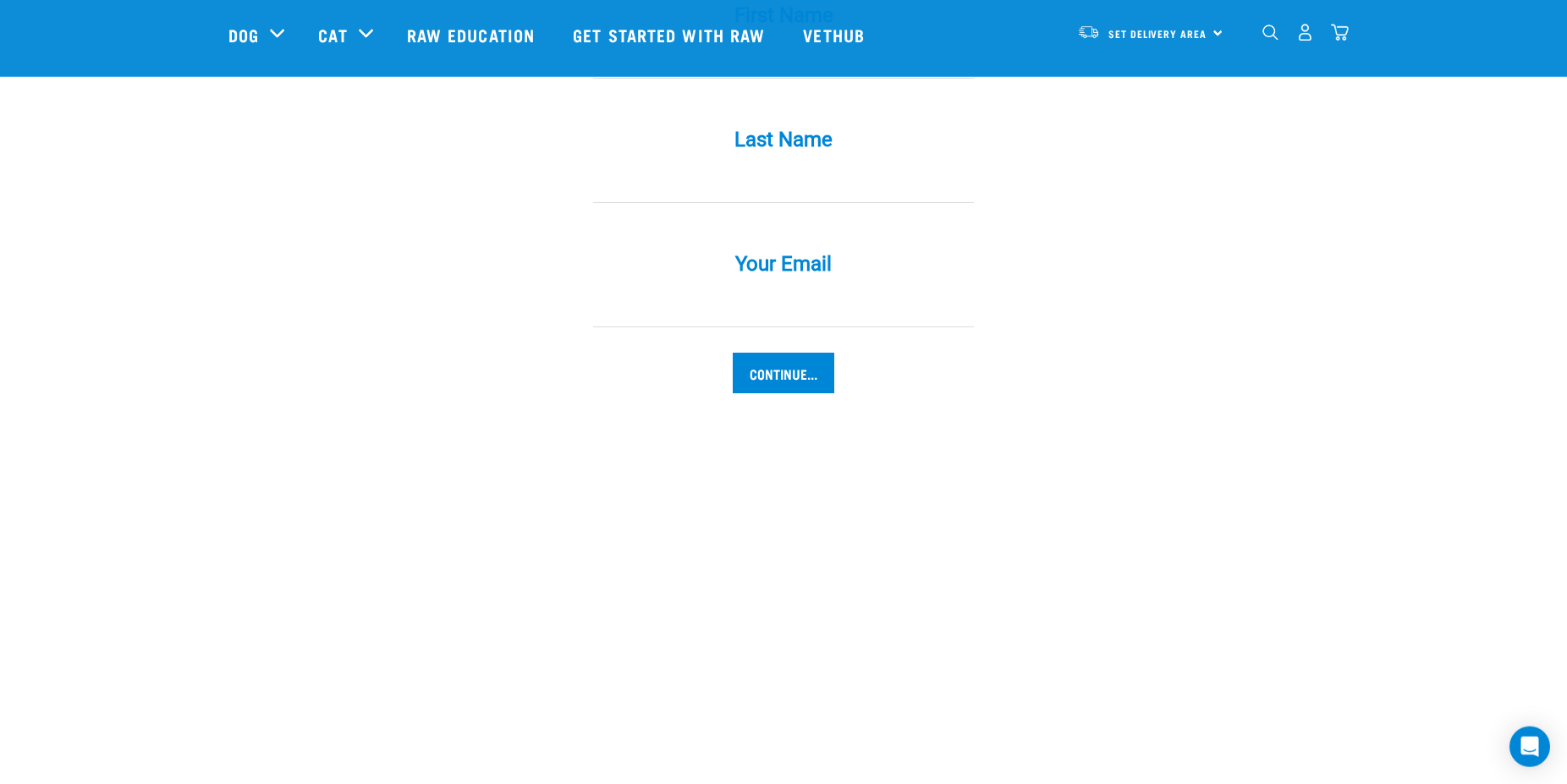
scroll to position [1640, 0]
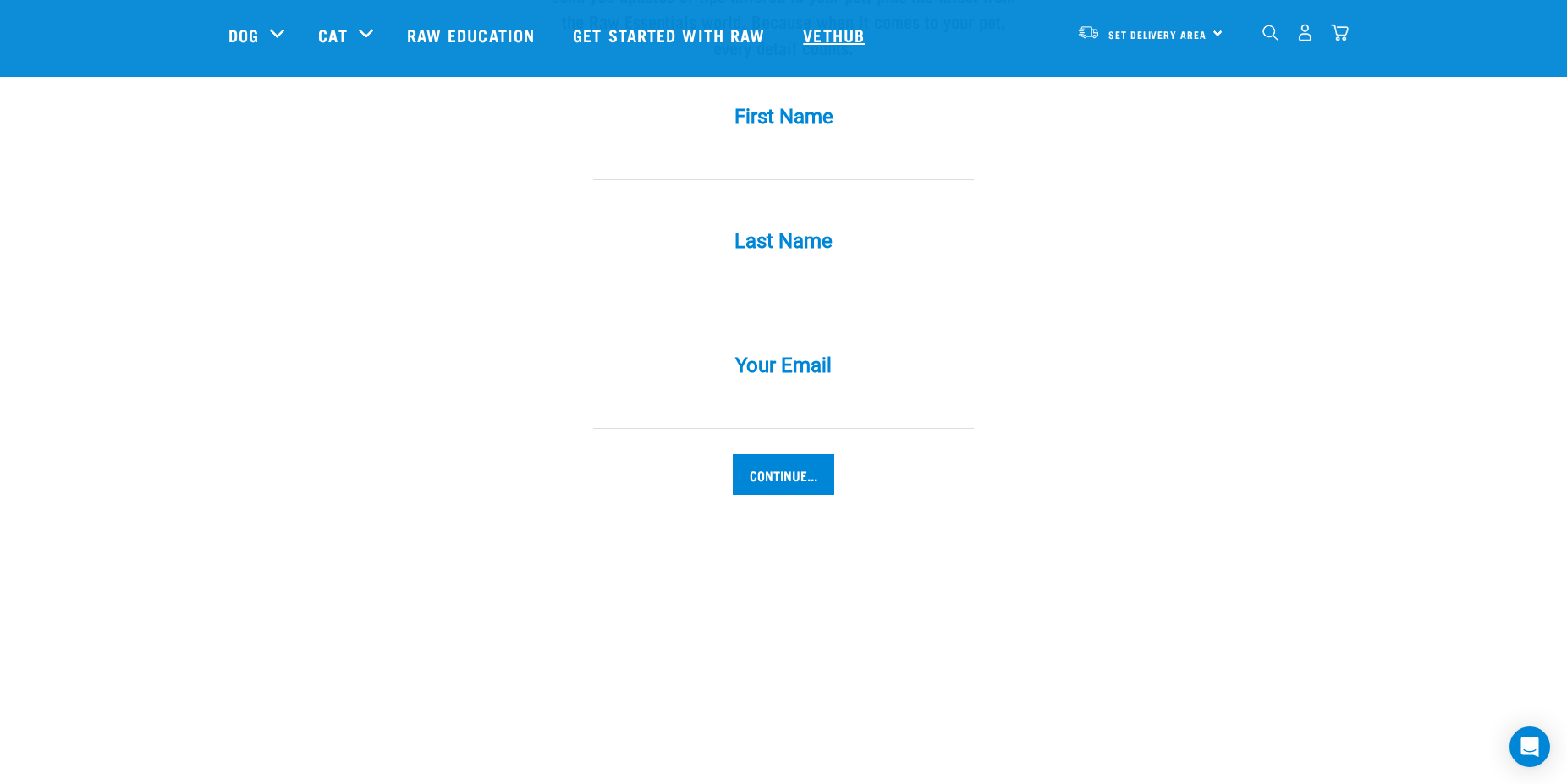
click at [862, 32] on link "Vethub" at bounding box center [836, 34] width 100 height 68
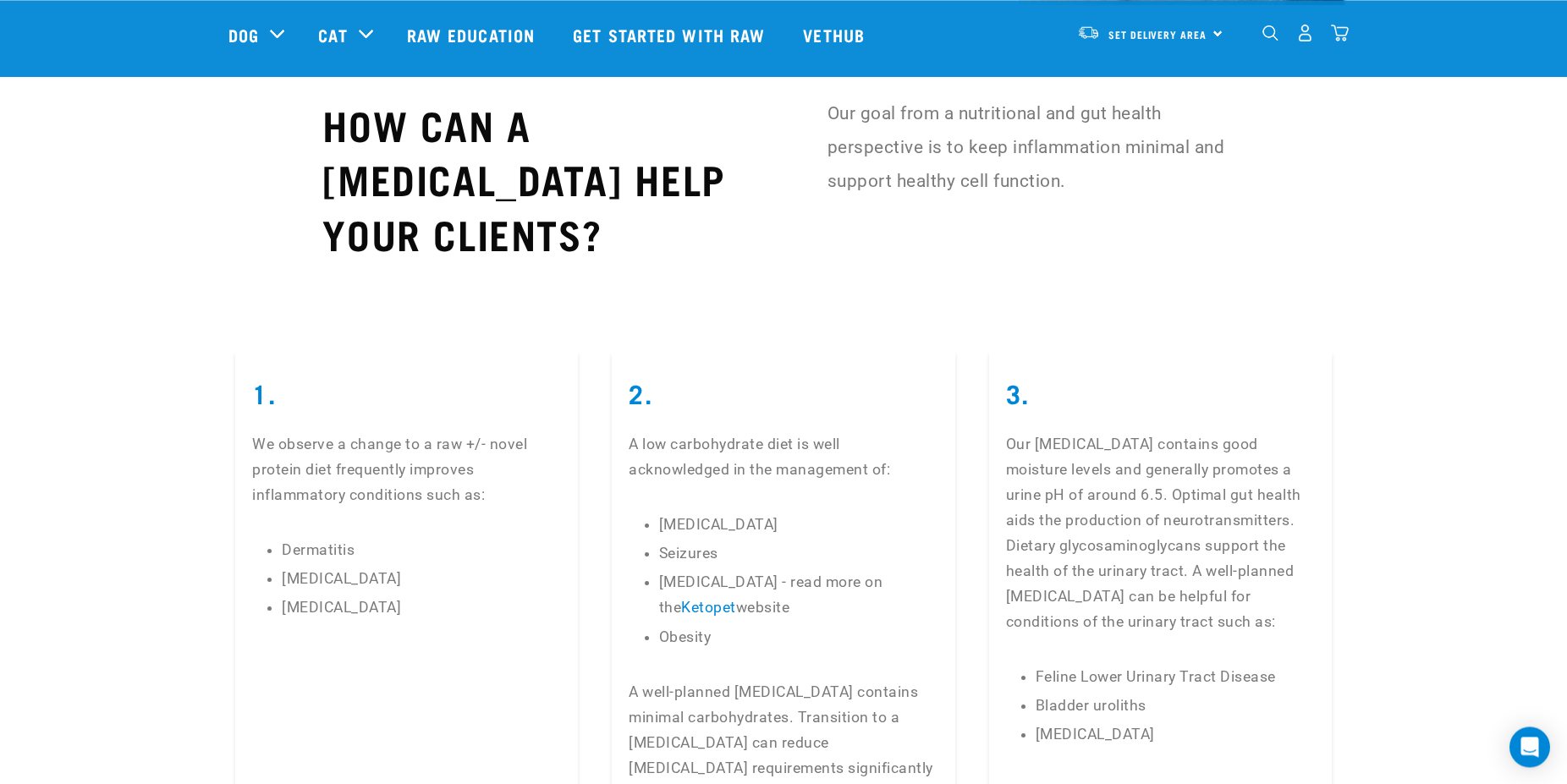
scroll to position [3537, 0]
